Goal: Transaction & Acquisition: Purchase product/service

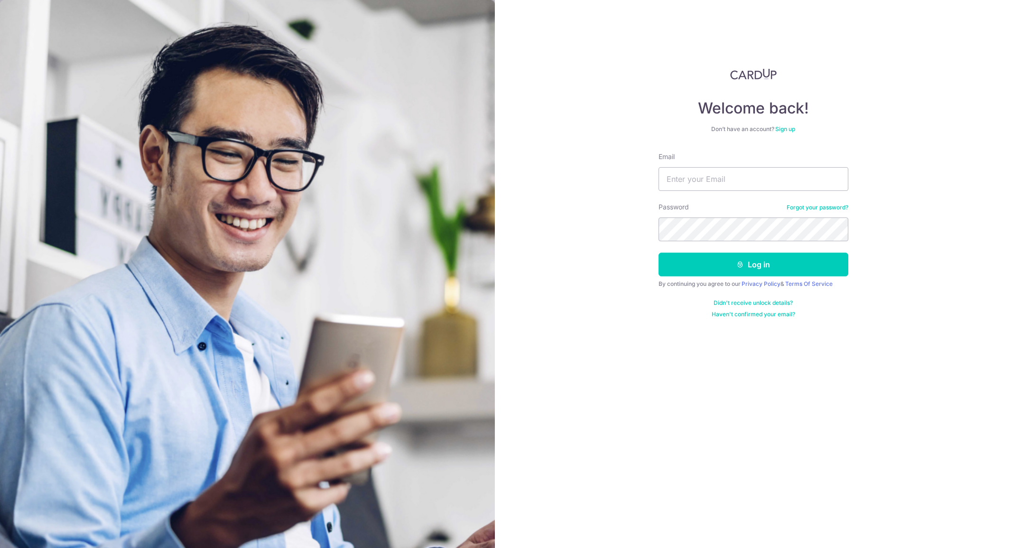
click at [732, 179] on input "Email" at bounding box center [754, 179] width 190 height 24
type input "patrinakoh@hotmail.com"
click at [751, 269] on button "Log in" at bounding box center [754, 264] width 190 height 24
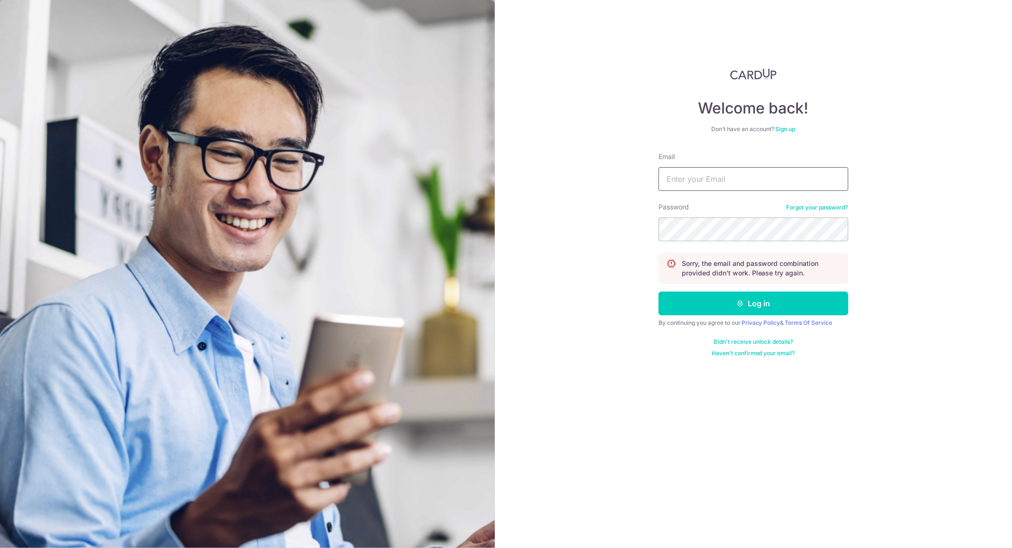
click at [744, 183] on input "Email" at bounding box center [754, 179] width 190 height 24
type input "patrinakoh@hotmail.com"
click at [788, 306] on button "Log in" at bounding box center [754, 303] width 190 height 24
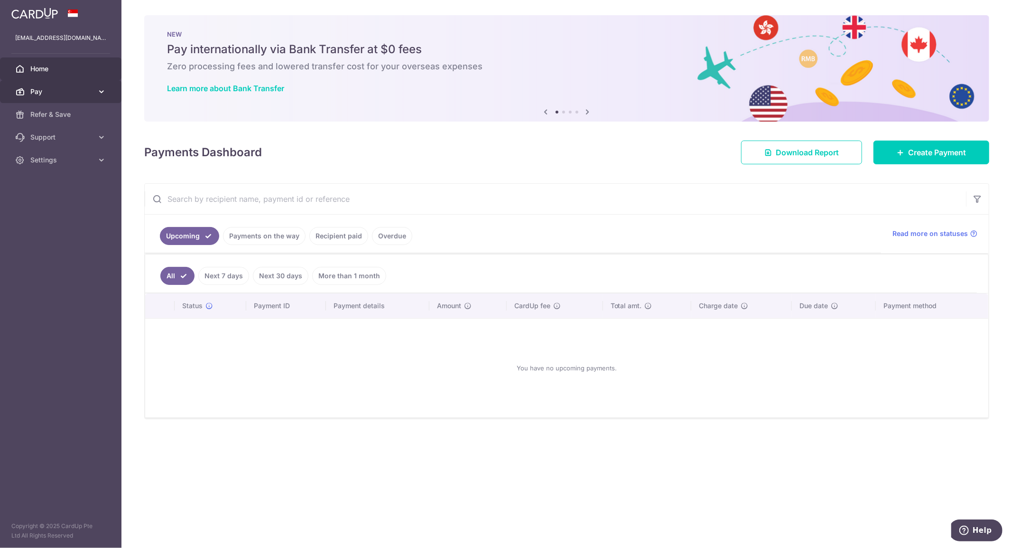
click at [101, 90] on icon at bounding box center [101, 91] width 9 height 9
click at [101, 209] on link "Support" at bounding box center [60, 217] width 121 height 23
click at [53, 165] on link "Cards" at bounding box center [60, 160] width 121 height 23
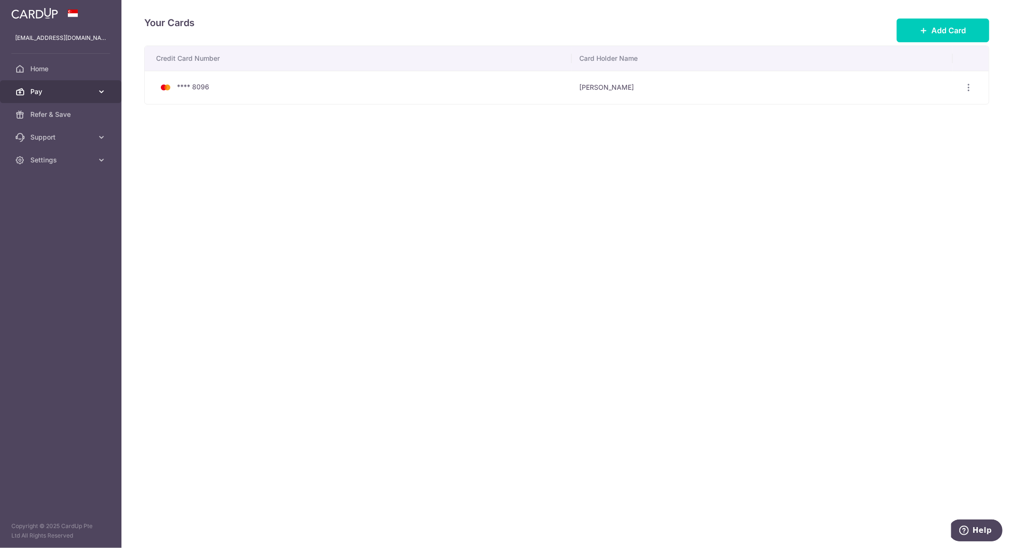
click at [105, 89] on icon at bounding box center [101, 91] width 9 height 9
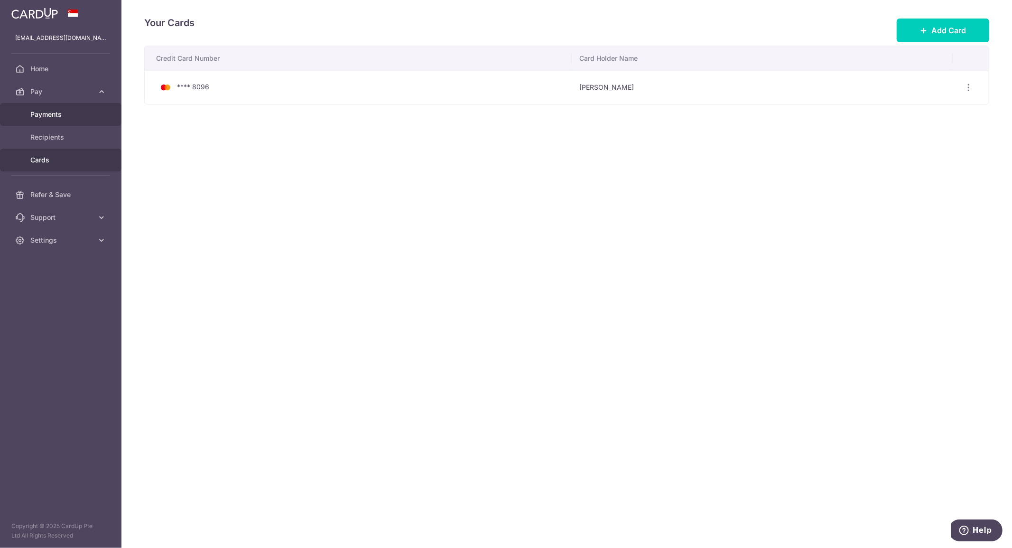
click at [78, 111] on span "Payments" at bounding box center [61, 114] width 63 height 9
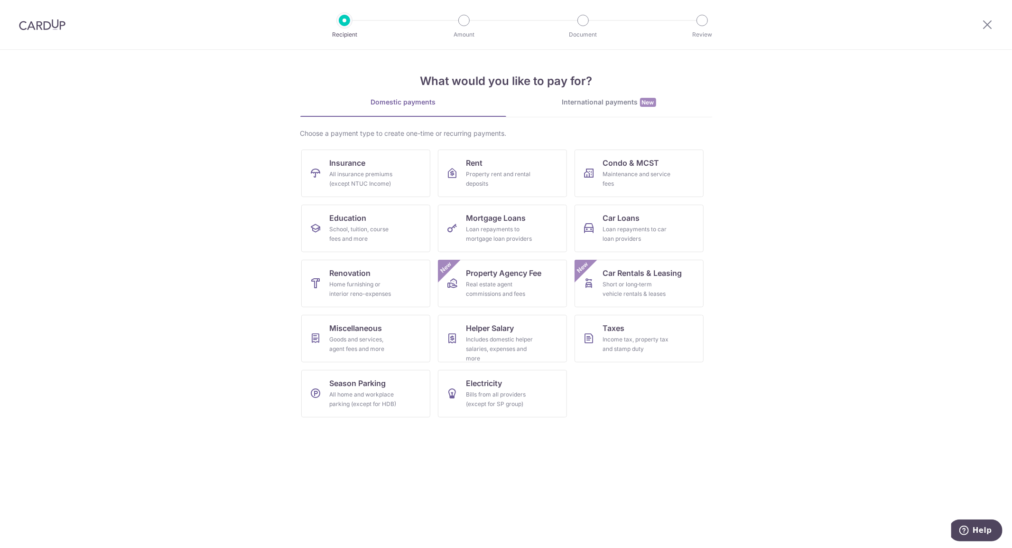
click at [764, 371] on section "What would you like to pay for? Domestic payments International payments New Ch…" at bounding box center [506, 299] width 1012 height 498
click at [597, 102] on div "International payments New" at bounding box center [609, 102] width 206 height 10
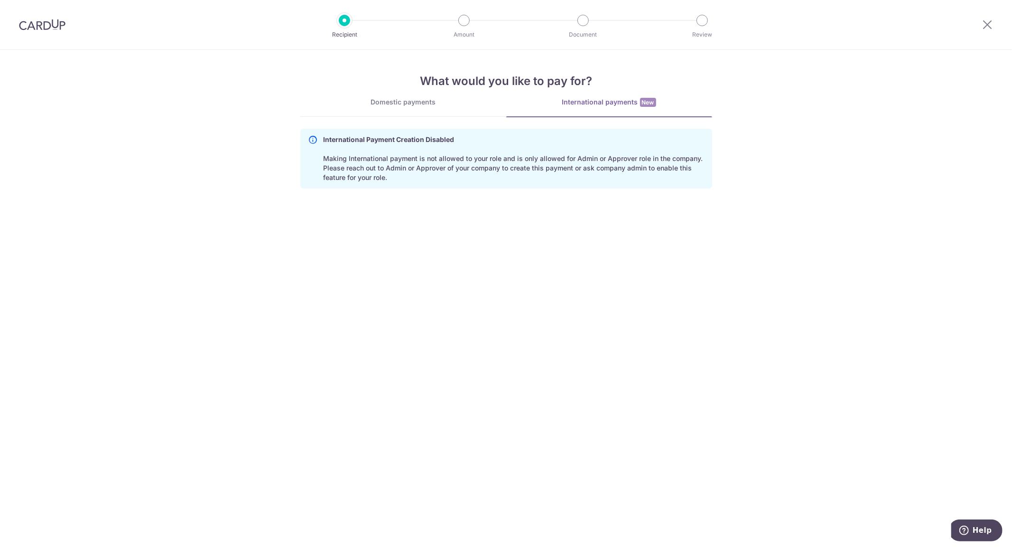
click at [401, 100] on div "Domestic payments" at bounding box center [403, 101] width 206 height 9
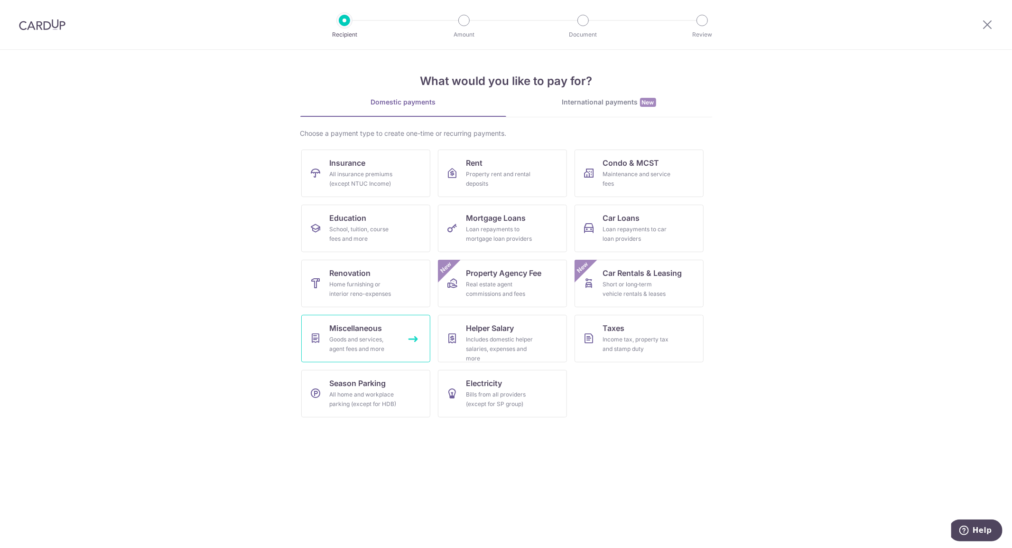
click at [392, 339] on div "Goods and services, agent fees and more" at bounding box center [364, 344] width 68 height 19
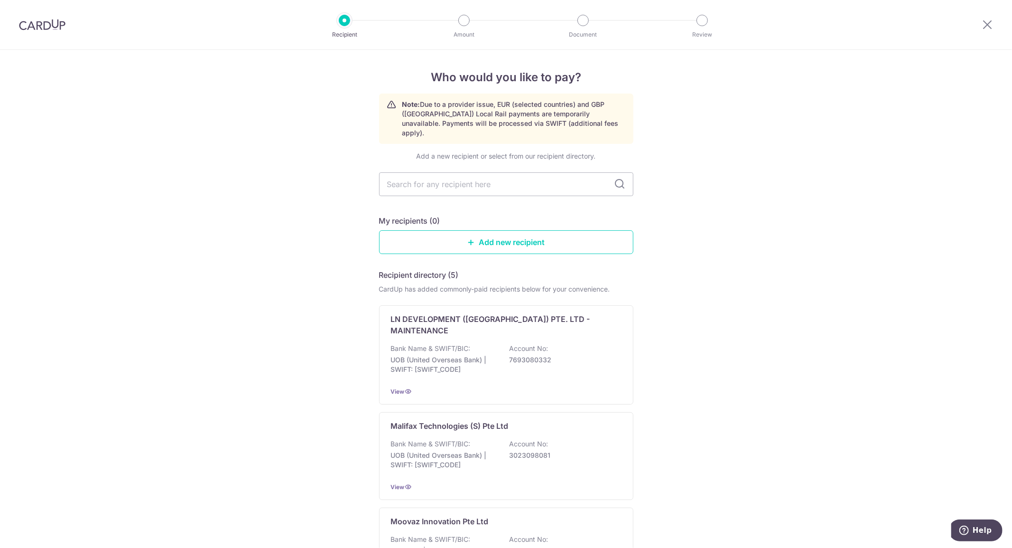
click at [271, 370] on div "Who would you like to pay? Note: Due to a provider issue, EUR (selected countri…" at bounding box center [506, 461] width 1012 height 823
click at [425, 181] on input "text" at bounding box center [506, 184] width 254 height 24
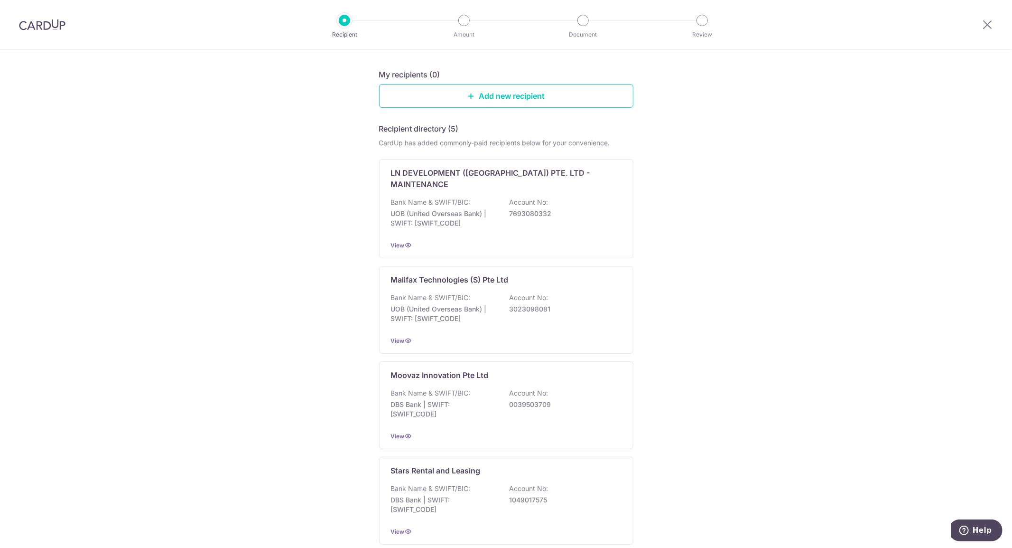
scroll to position [305, 0]
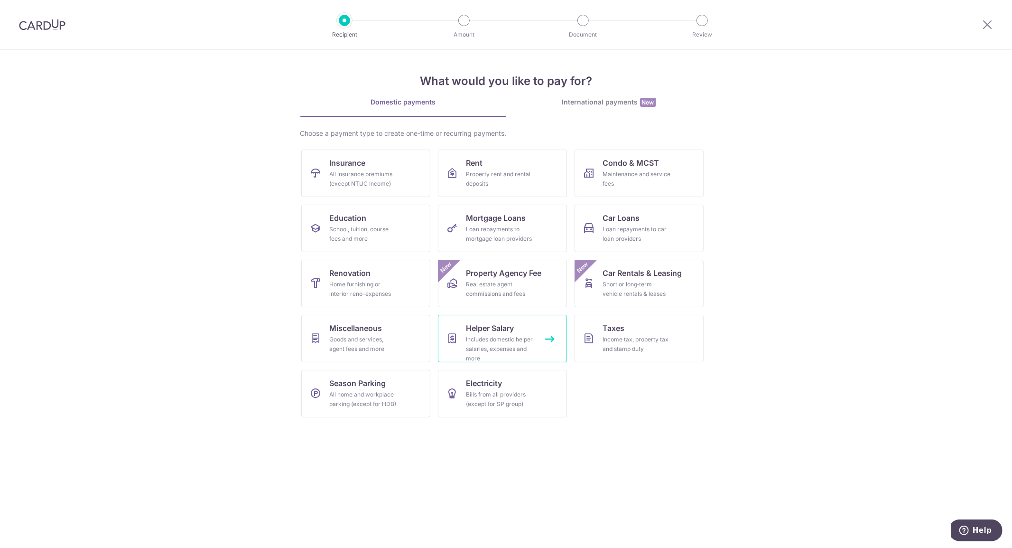
click at [530, 346] on div "Includes domestic helper salaries, expenses and more" at bounding box center [501, 349] width 68 height 28
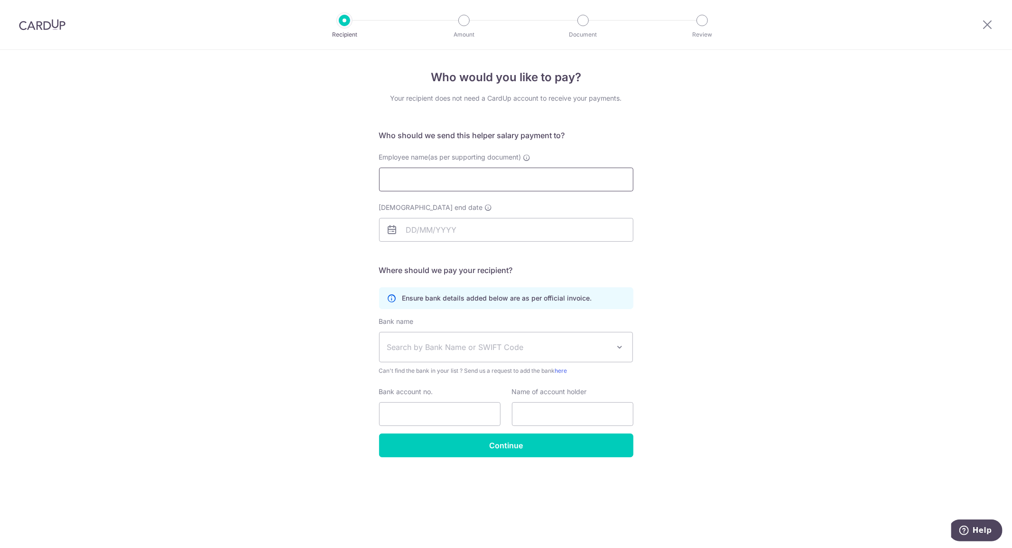
click at [504, 191] on input "Employee name(as per supporting document)" at bounding box center [506, 180] width 254 height 24
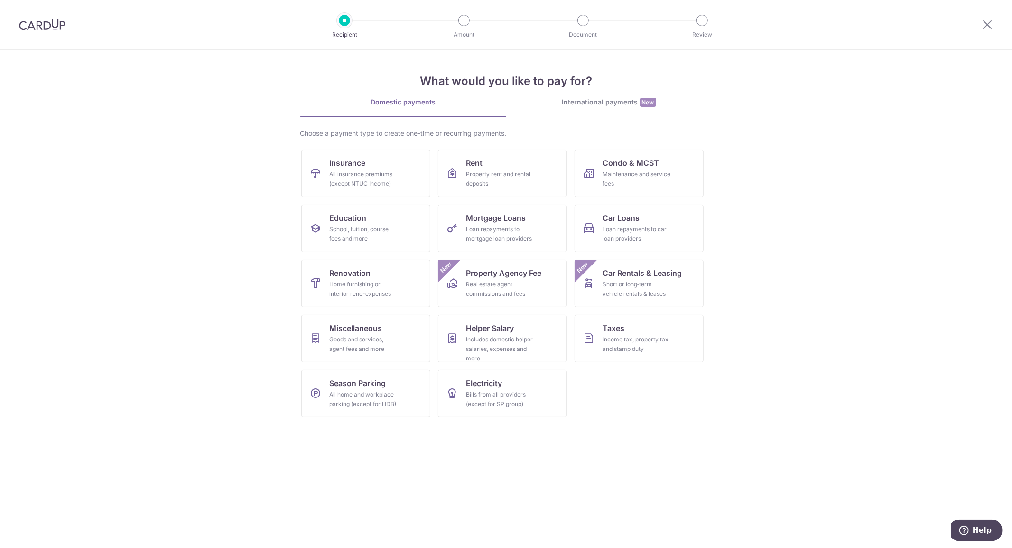
click at [864, 187] on section "What would you like to pay for? Domestic payments International payments New Ch…" at bounding box center [506, 299] width 1012 height 498
click at [476, 180] on div "Property rent and rental deposits" at bounding box center [501, 178] width 68 height 19
click at [692, 369] on ul "Insurance All insurance premiums (except NTUC Income) Rent Property rent and re…" at bounding box center [506, 286] width 410 height 275
click at [376, 181] on div "All insurance premiums (except NTUC Income)" at bounding box center [364, 178] width 68 height 19
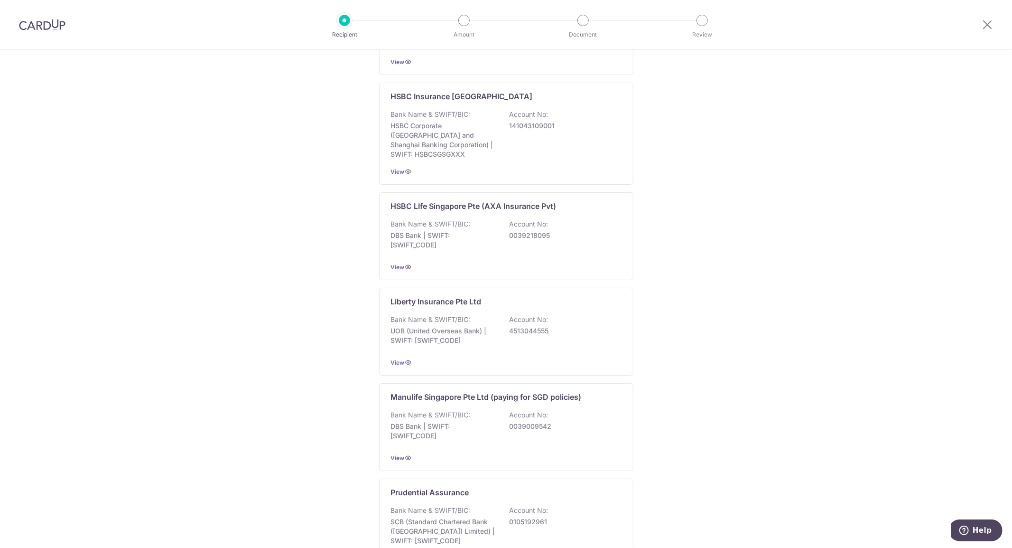
scroll to position [738, 0]
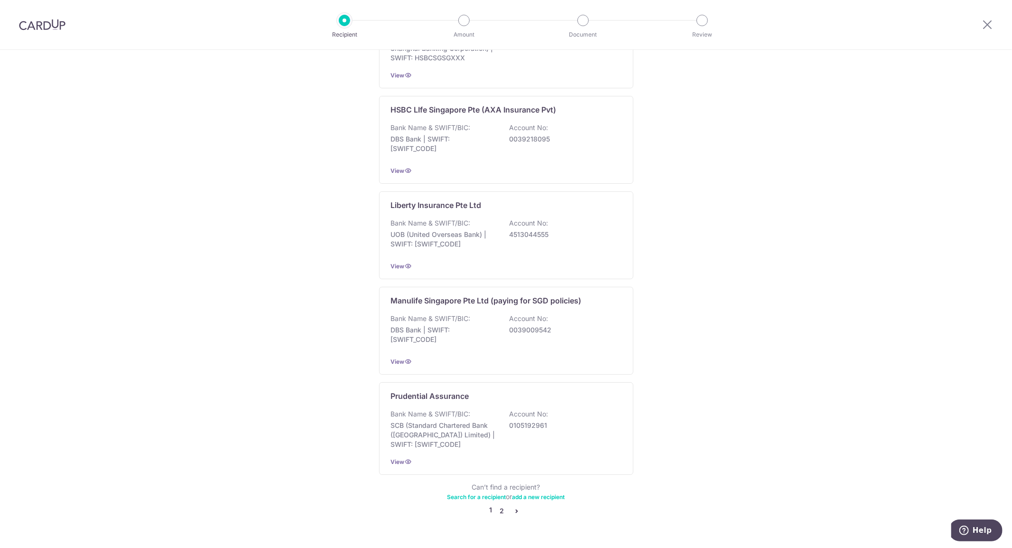
click at [501, 505] on link "2" at bounding box center [501, 510] width 11 height 11
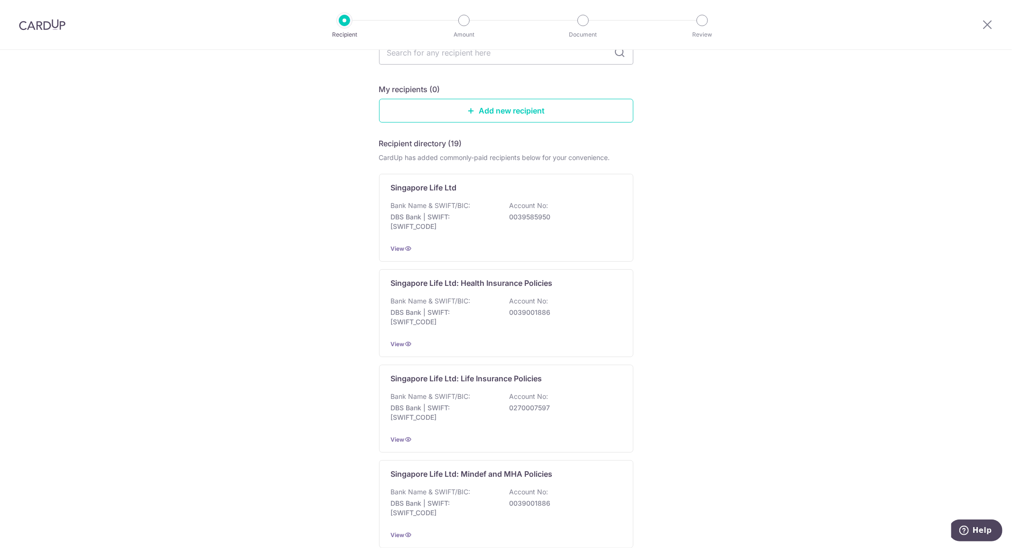
scroll to position [0, 0]
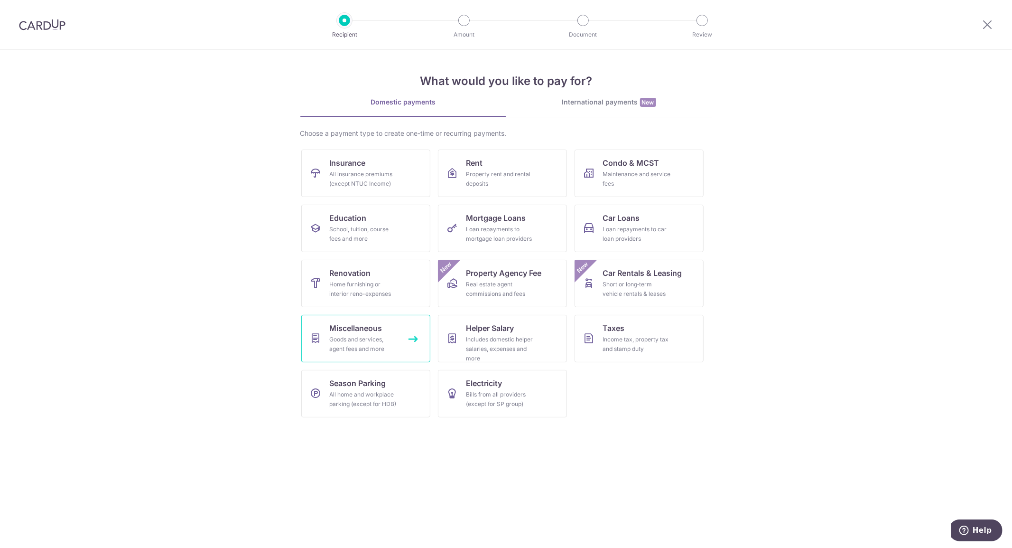
click at [354, 339] on div "Goods and services, agent fees and more" at bounding box center [364, 344] width 68 height 19
click at [850, 401] on section "What would you like to pay for? Domestic payments International payments New Ch…" at bounding box center [506, 299] width 1012 height 498
click at [383, 164] on link "Insurance All insurance premiums (except NTUC Income)" at bounding box center [365, 172] width 129 height 47
